Goal: Transaction & Acquisition: Purchase product/service

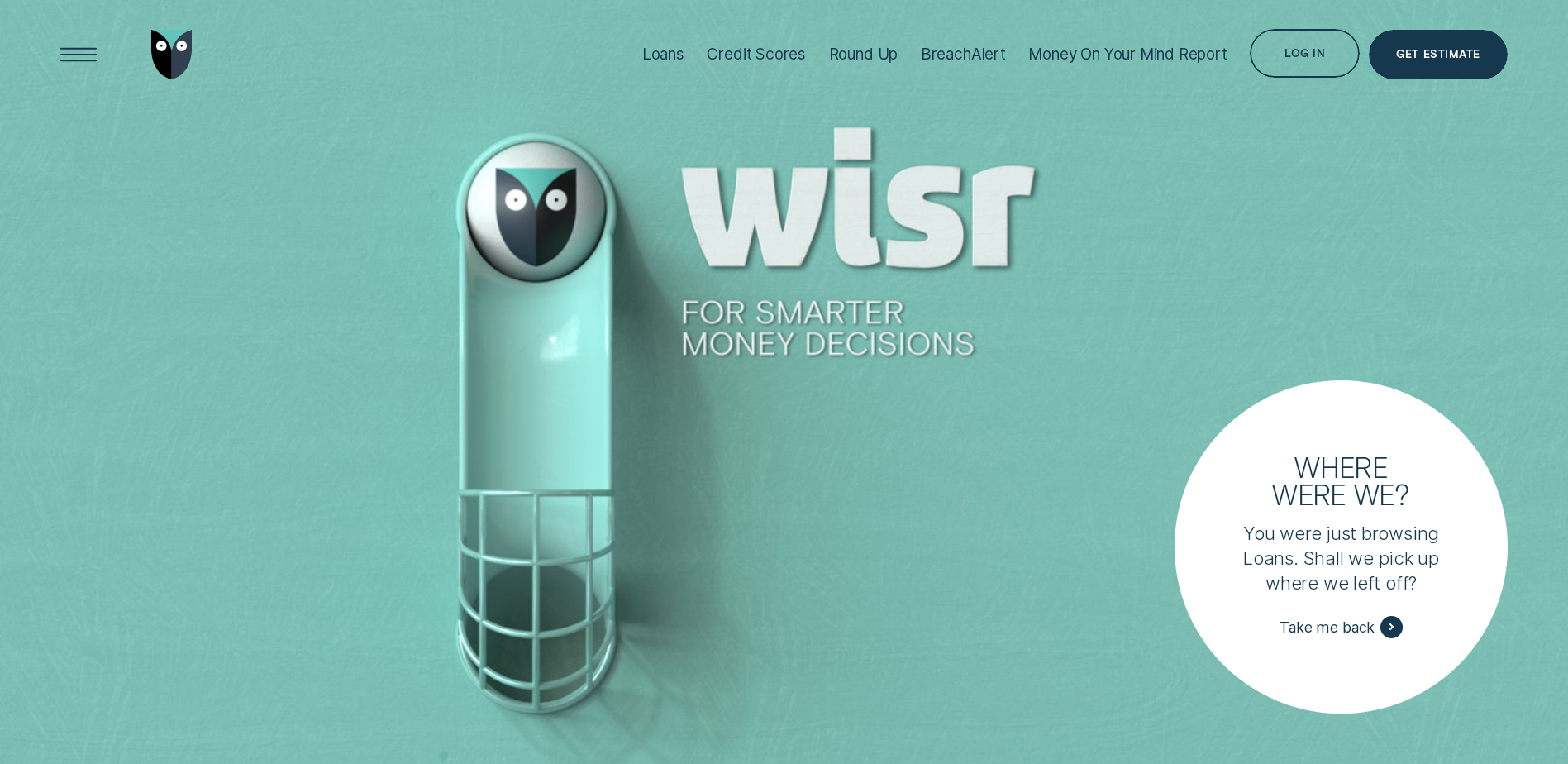
click at [654, 51] on div "Loans" at bounding box center [664, 54] width 42 height 19
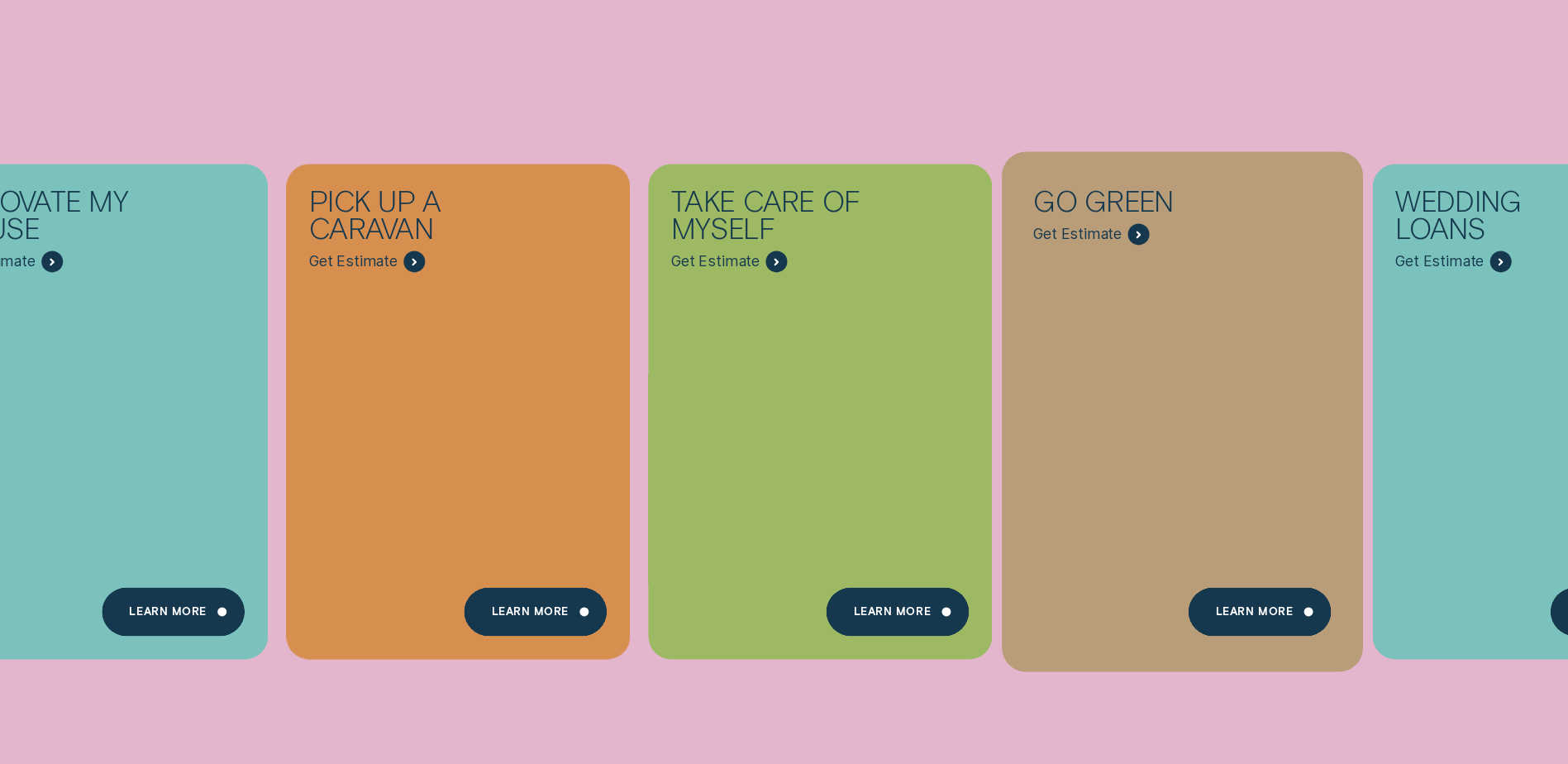
scroll to position [909, 0]
